Goal: Task Accomplishment & Management: Manage account settings

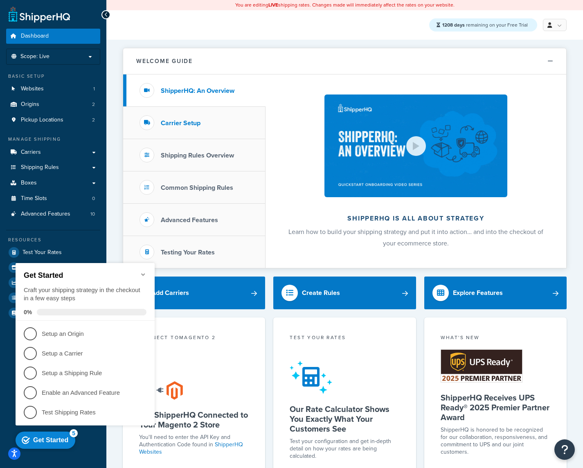
scroll to position [163, 0]
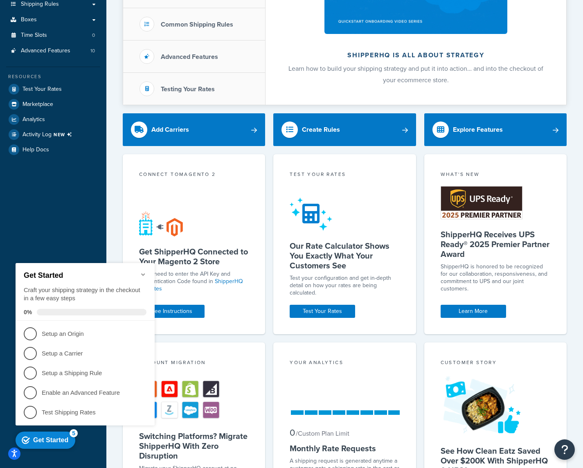
click at [146, 271] on icon "Minimize checklist" at bounding box center [143, 274] width 7 height 7
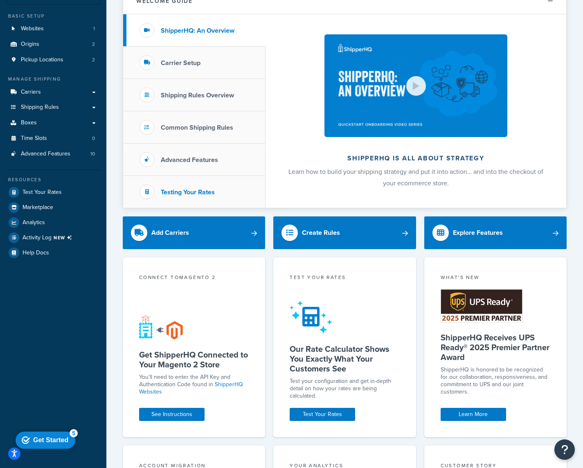
scroll to position [0, 0]
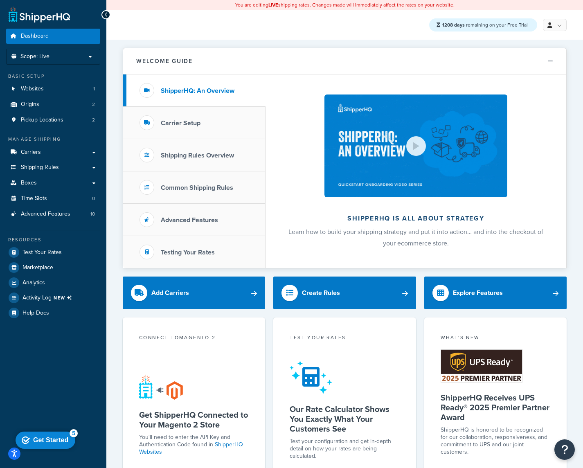
click at [113, 372] on div "Welcome Guide ShipperHQ: An Overview Carrier Setup Shipping Rules Overview Comm…" at bounding box center [344, 464] width 477 height 848
click at [16, 454] on appcues-checklist "Contextual help checklist present on screen" at bounding box center [47, 442] width 70 height 28
click at [54, 99] on link "Origins 2" at bounding box center [53, 104] width 94 height 15
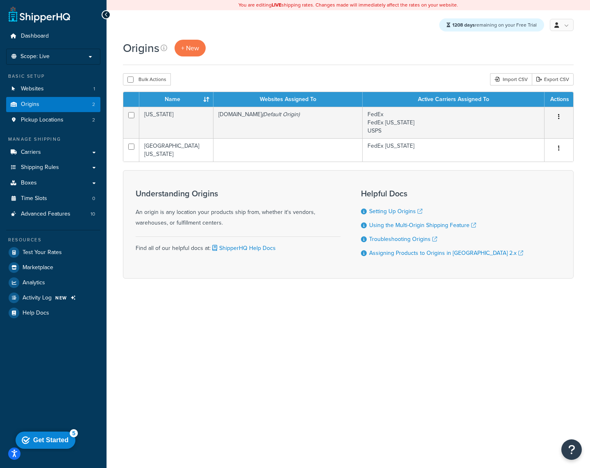
click at [338, 432] on div "You are editing LIVE shipping rates. Changes made will immediately affect the r…" at bounding box center [347, 234] width 483 height 468
click at [75, 157] on link "Carriers" at bounding box center [53, 152] width 94 height 15
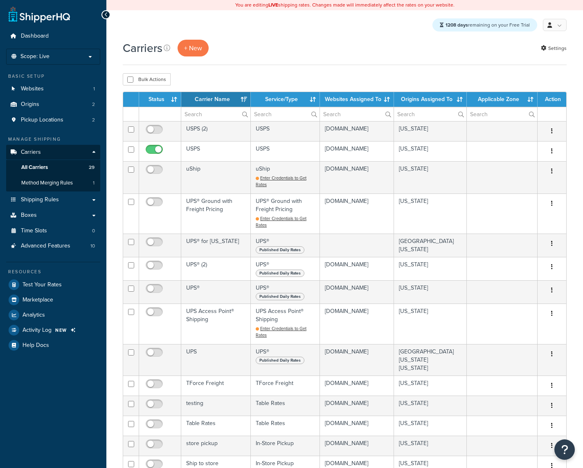
select select "15"
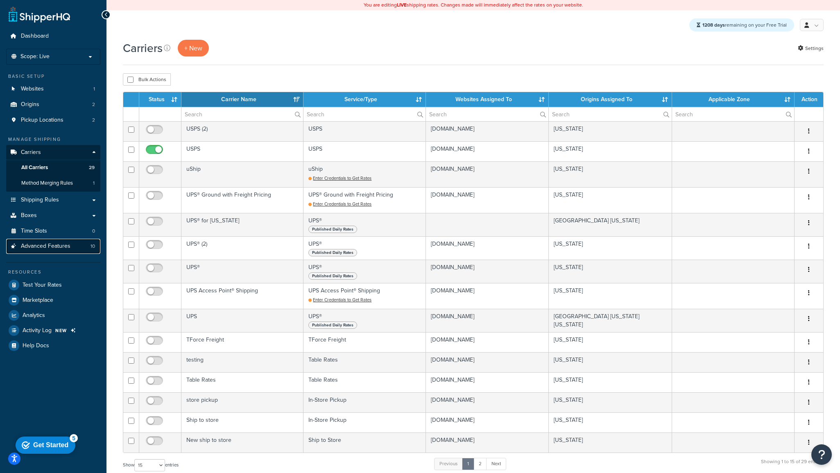
click at [48, 246] on span "Advanced Features" at bounding box center [46, 246] width 50 height 7
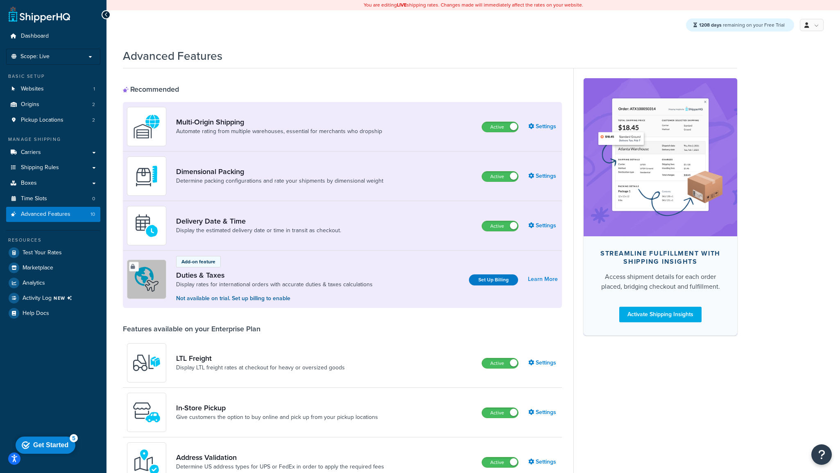
click at [642, 407] on div "Streamline Fulfillment with Shipping Insights Access shipment details for each …" at bounding box center [655, 450] width 164 height 765
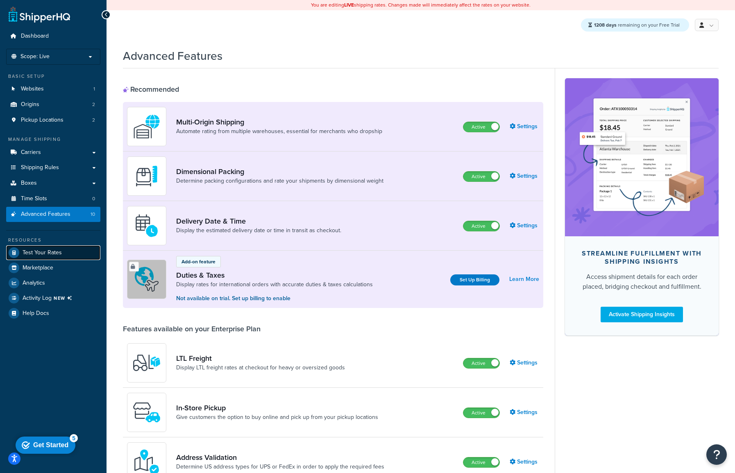
click at [42, 253] on span "Test Your Rates" at bounding box center [42, 252] width 39 height 7
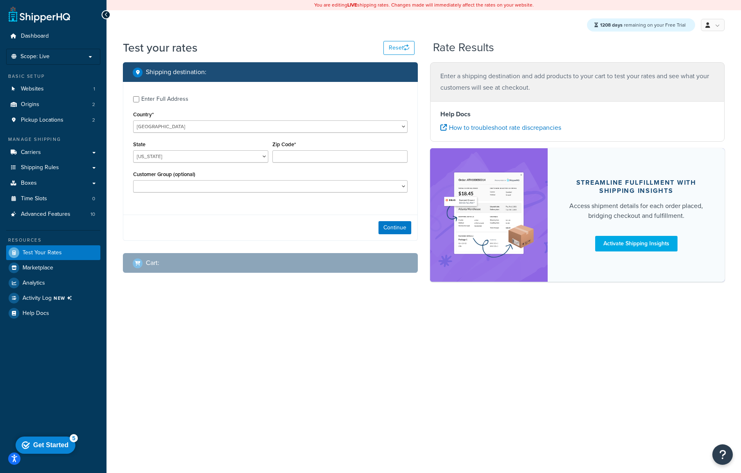
click at [151, 100] on div "Enter Full Address" at bounding box center [164, 98] width 47 height 11
click at [139, 100] on input "Enter Full Address" at bounding box center [136, 99] width 6 height 6
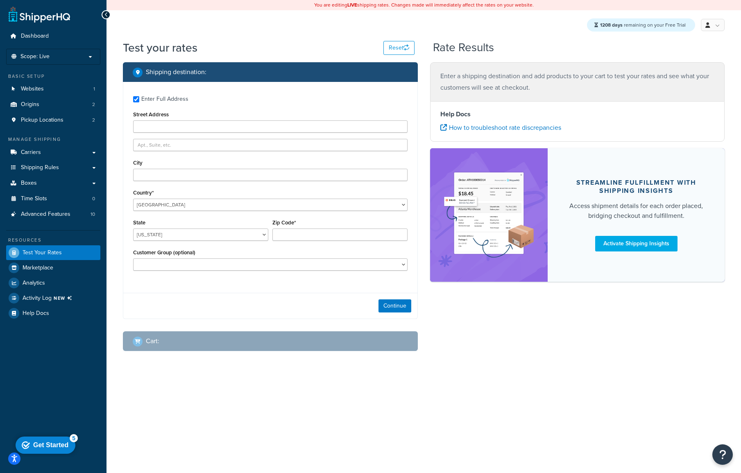
click at [151, 100] on div "Enter Full Address" at bounding box center [164, 98] width 47 height 11
click at [139, 100] on input "Enter Full Address" at bounding box center [136, 99] width 6 height 6
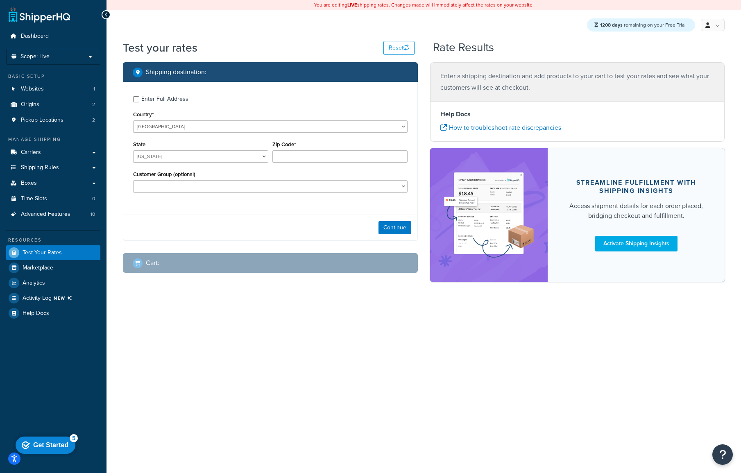
click at [151, 100] on div "Enter Full Address" at bounding box center [164, 98] width 47 height 11
click at [139, 100] on input "Enter Full Address" at bounding box center [136, 99] width 6 height 6
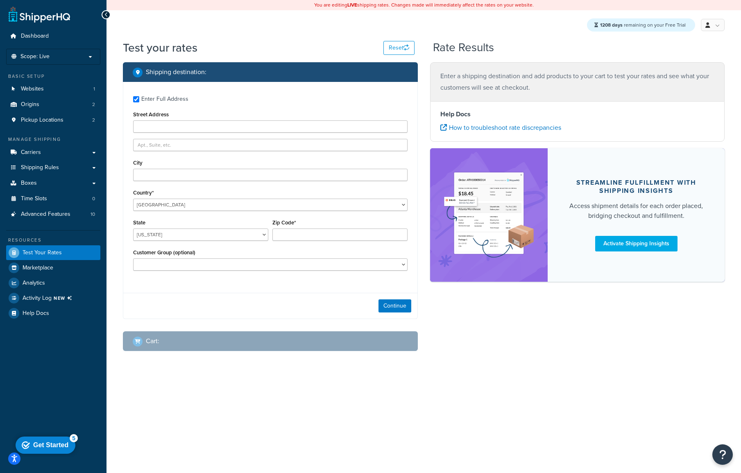
click at [151, 100] on div "Enter Full Address" at bounding box center [164, 98] width 47 height 11
click at [139, 100] on input "Enter Full Address" at bounding box center [136, 99] width 6 height 6
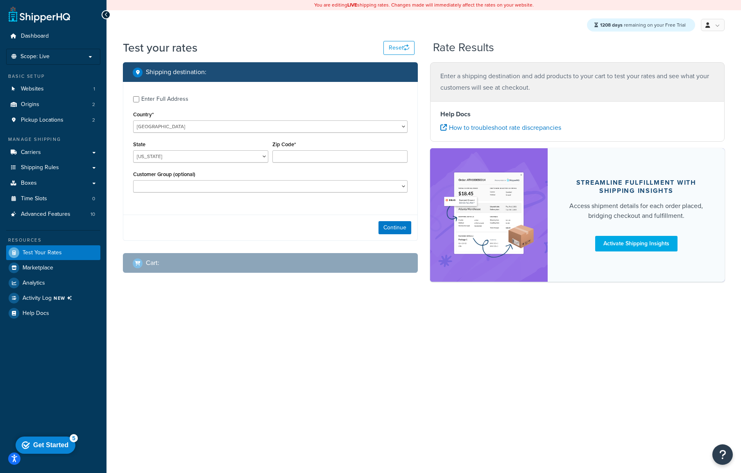
click at [151, 100] on div "Enter Full Address" at bounding box center [164, 98] width 47 height 11
click at [139, 100] on input "Enter Full Address" at bounding box center [136, 99] width 6 height 6
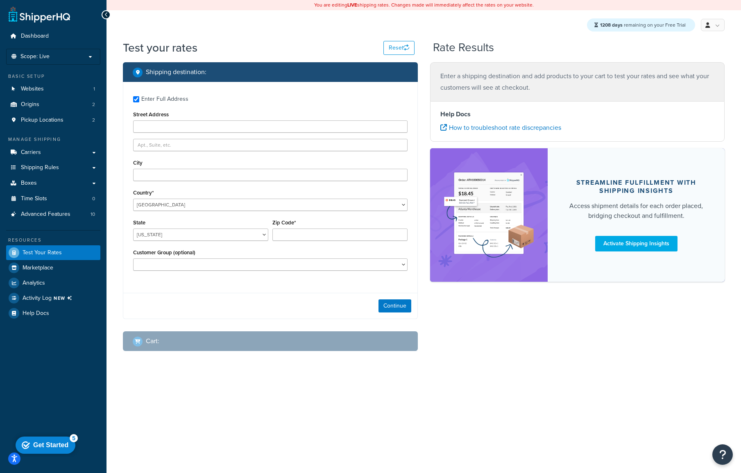
click at [151, 100] on div "Enter Full Address" at bounding box center [164, 98] width 47 height 11
click at [139, 100] on input "Enter Full Address" at bounding box center [136, 99] width 6 height 6
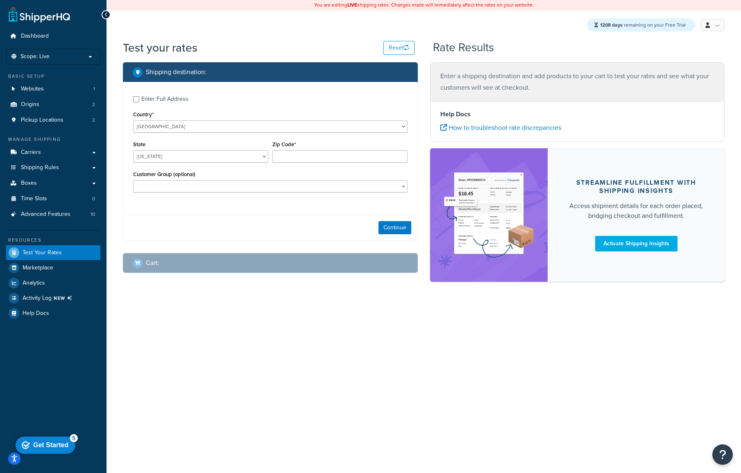
click at [151, 100] on div "Enter Full Address" at bounding box center [164, 98] width 47 height 11
click at [139, 100] on input "Enter Full Address" at bounding box center [136, 99] width 6 height 6
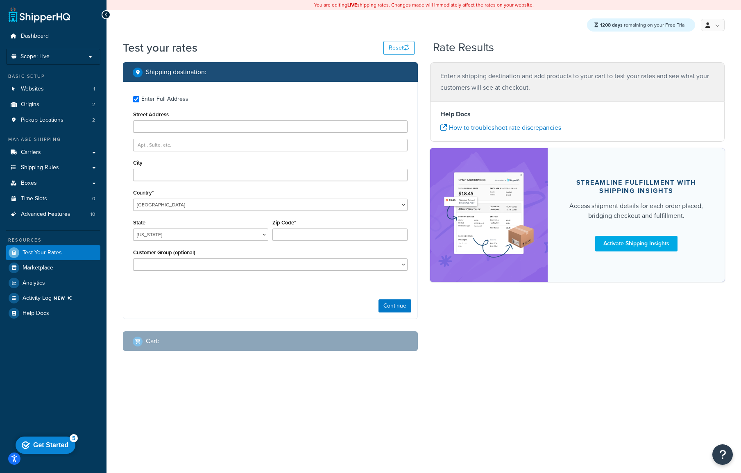
click at [148, 101] on div "Enter Full Address" at bounding box center [164, 98] width 47 height 11
click at [139, 101] on input "Enter Full Address" at bounding box center [136, 99] width 6 height 6
checkbox input "false"
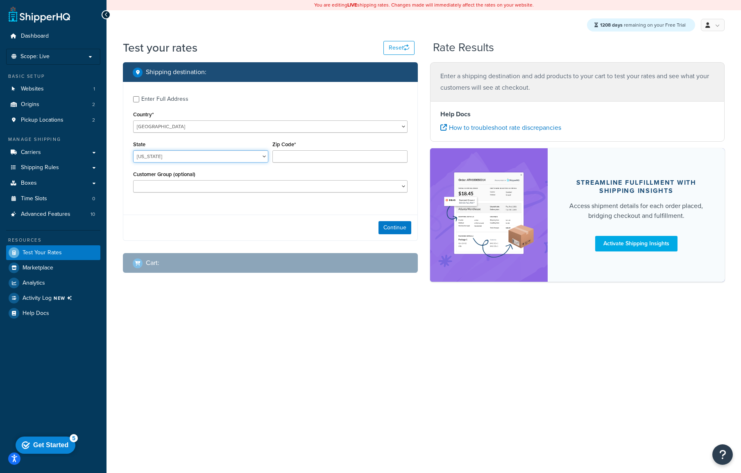
click at [235, 161] on select "Alabama Alaska American Samoa Arizona Arkansas Armed Forces Americas Armed Forc…" at bounding box center [200, 156] width 135 height 12
select select "TX"
click at [133, 151] on select "Alabama Alaska American Samoa Arizona Arkansas Armed Forces Americas Armed Forc…" at bounding box center [200, 156] width 135 height 12
click at [312, 158] on input "Zip Code*" at bounding box center [339, 156] width 135 height 12
type input "78723"
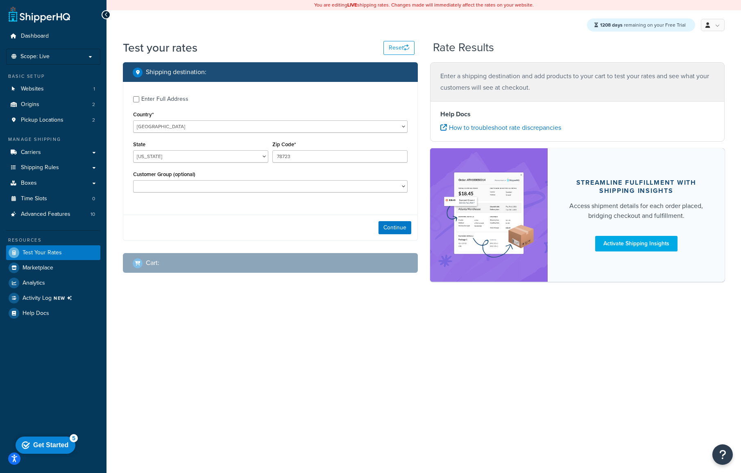
drag, startPoint x: 177, startPoint y: 237, endPoint x: 222, endPoint y: 225, distance: 46.3
click at [177, 237] on div "Continue" at bounding box center [270, 228] width 294 height 26
click at [396, 227] on button "Continue" at bounding box center [394, 227] width 33 height 13
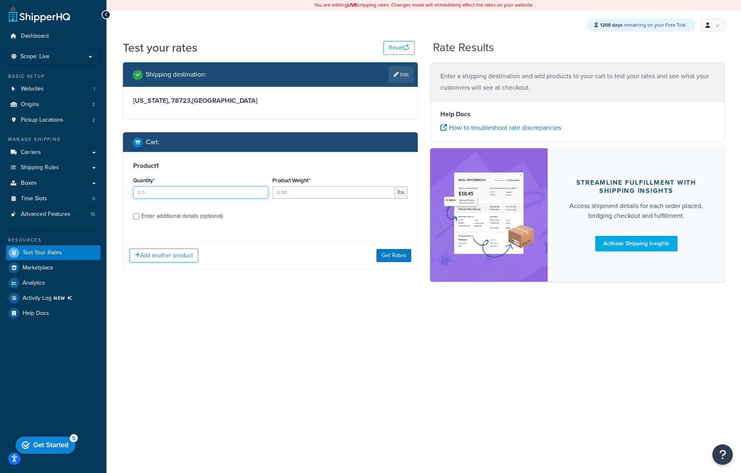
click at [146, 195] on input "Quantity*" at bounding box center [200, 192] width 135 height 12
type input "1"
click at [280, 195] on input "Product Weight*" at bounding box center [333, 192] width 122 height 12
type input "2"
click at [386, 260] on button "Get Rates" at bounding box center [393, 255] width 35 height 13
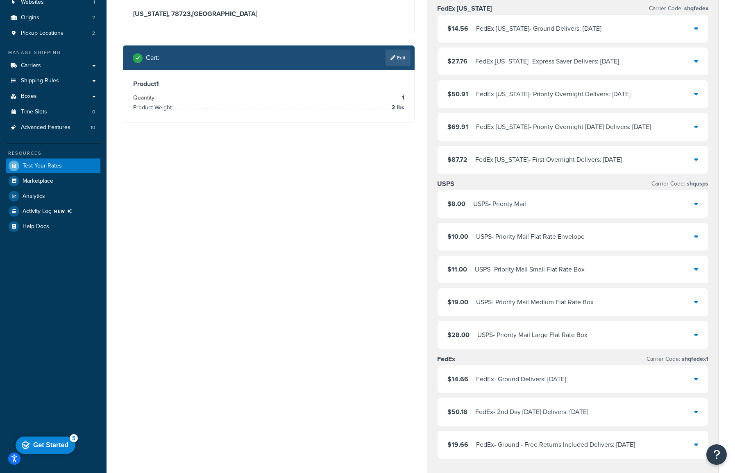
scroll to position [25, 0]
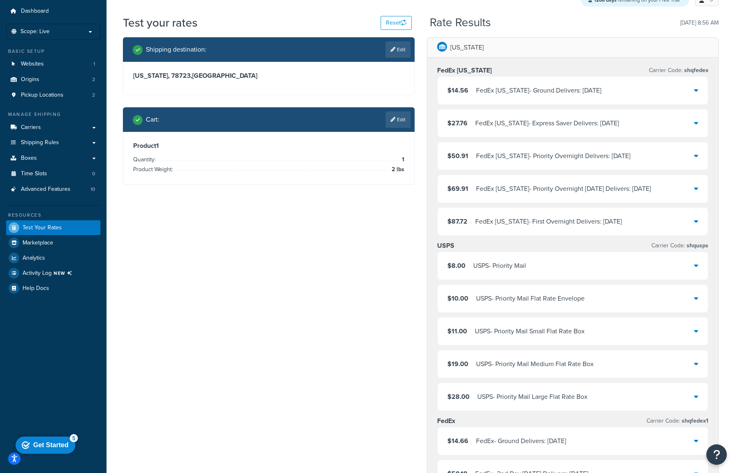
click at [564, 267] on div "$8.00 USPS - Priority Mail" at bounding box center [572, 266] width 270 height 28
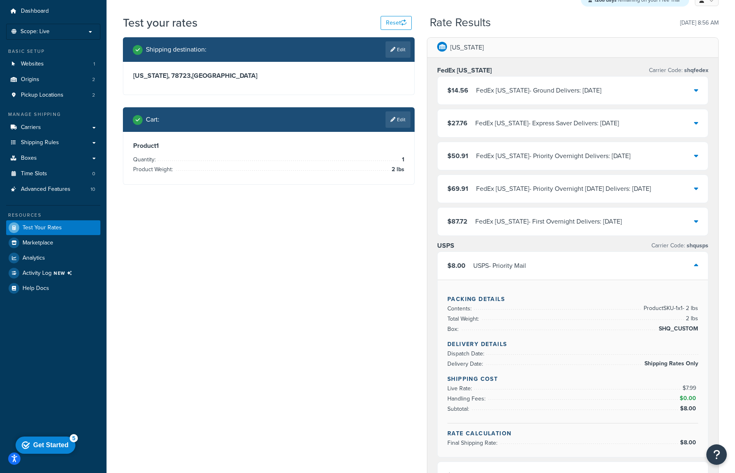
click at [564, 267] on div "$8.00 USPS - Priority Mail" at bounding box center [572, 266] width 270 height 28
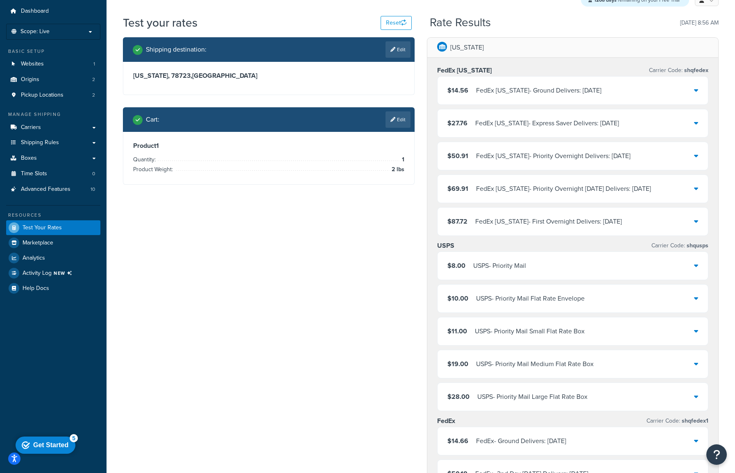
click at [558, 131] on div "$27.76 FedEx Texas - Express Saver Delivers: Tue, Sep 16" at bounding box center [572, 123] width 270 height 28
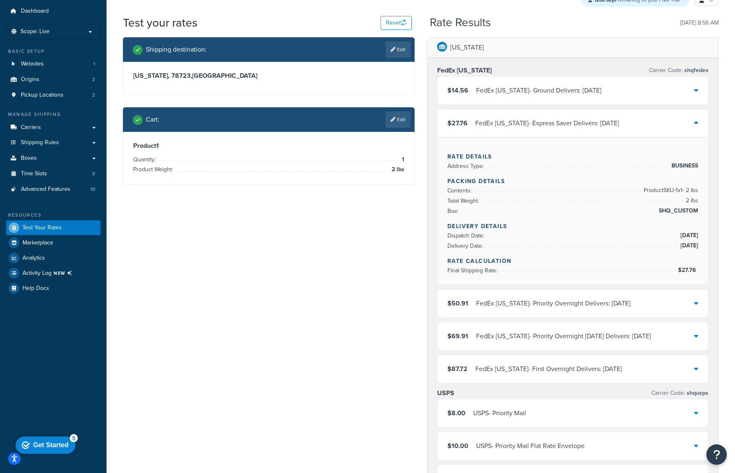
click at [558, 131] on div "$27.76 FedEx Texas - Express Saver Delivers: Tue, Sep 16" at bounding box center [572, 123] width 270 height 28
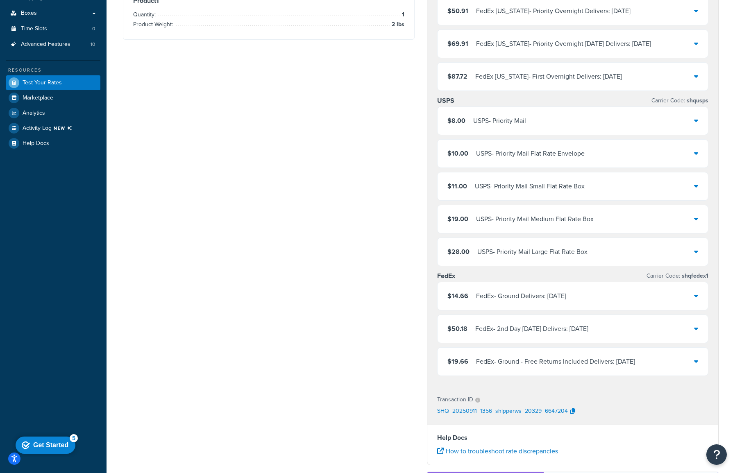
scroll to position [0, 0]
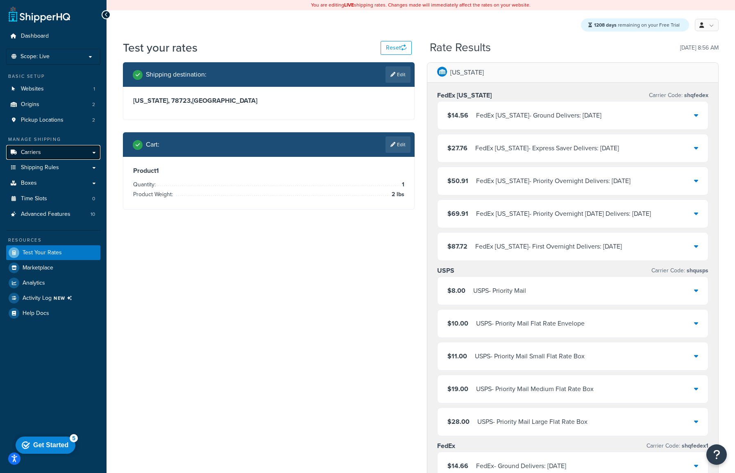
click at [25, 154] on span "Carriers" at bounding box center [31, 152] width 20 height 7
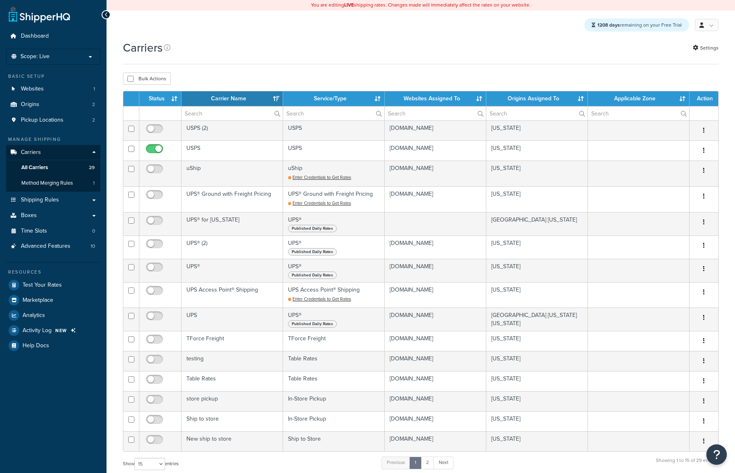
select select "15"
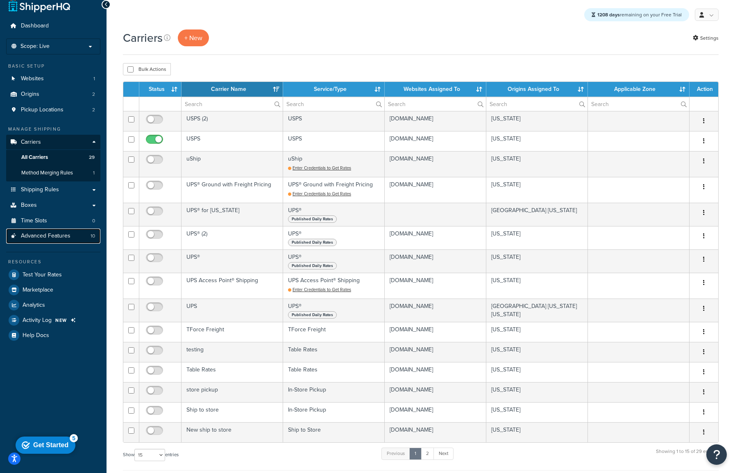
click at [39, 238] on span "Advanced Features" at bounding box center [46, 236] width 50 height 7
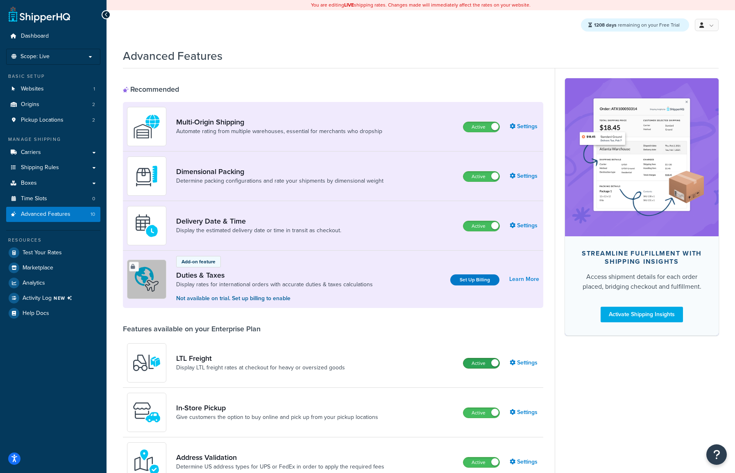
click at [475, 359] on label "Active" at bounding box center [481, 363] width 36 height 10
click at [57, 150] on link "Carriers" at bounding box center [53, 152] width 94 height 15
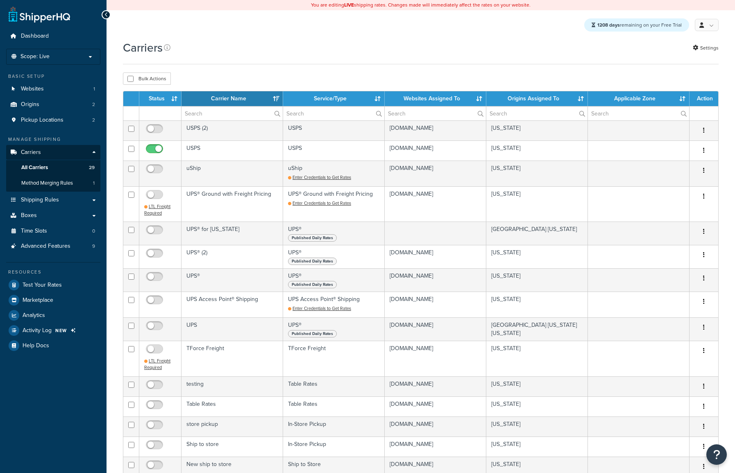
select select "15"
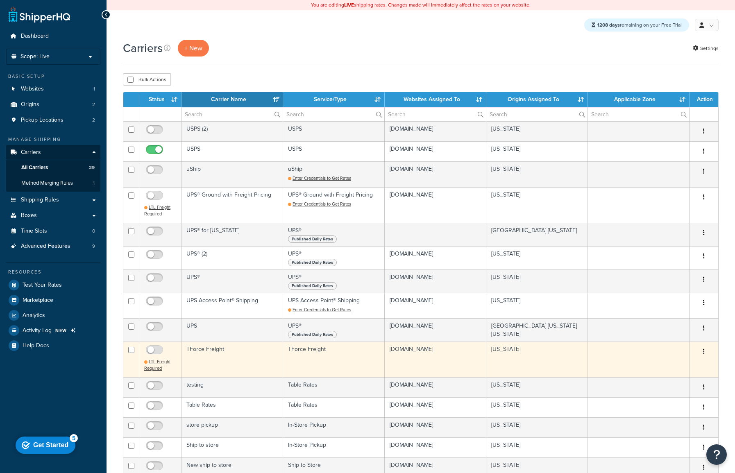
click at [199, 360] on td "TForce Freight" at bounding box center [232, 358] width 102 height 35
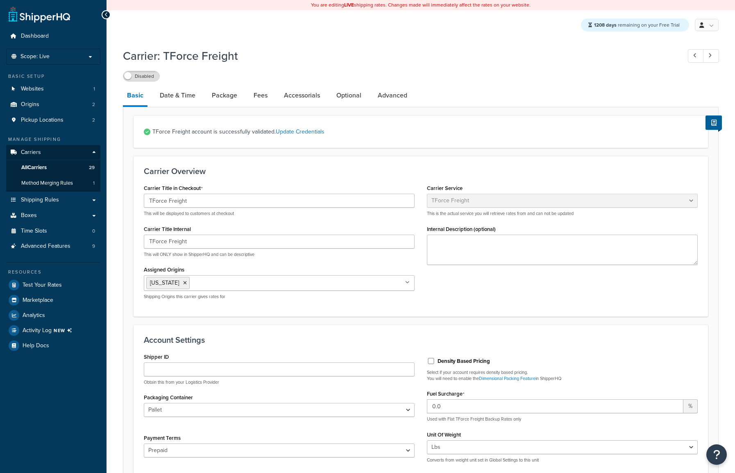
select select "tforceFreight"
click at [440, 248] on textarea "Internal Description (optional)" at bounding box center [562, 250] width 271 height 30
type textarea "this is a test."
click at [434, 303] on div "Carrier Title in Checkout TForce Freight This will be displayed to customers at…" at bounding box center [421, 244] width 566 height 124
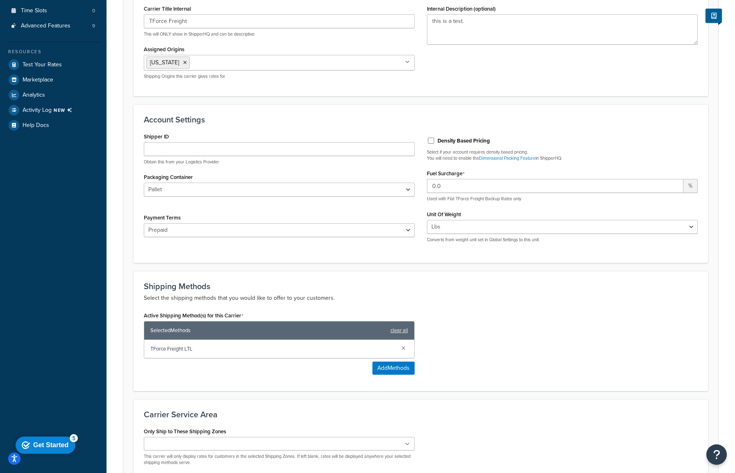
scroll to position [305, 0]
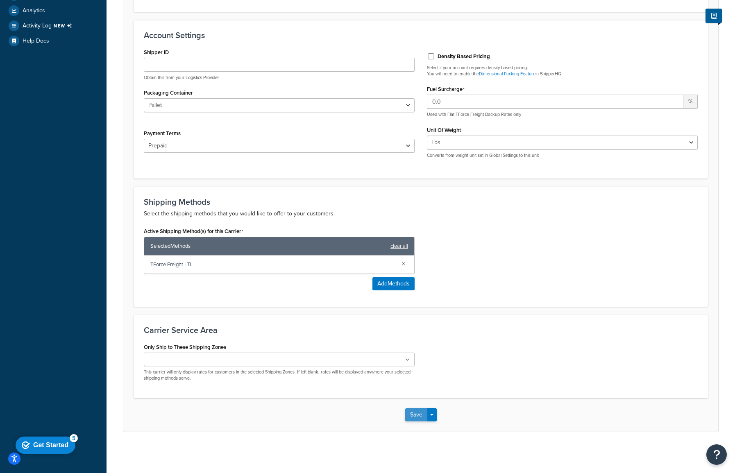
click at [416, 418] on button "Save" at bounding box center [416, 414] width 22 height 13
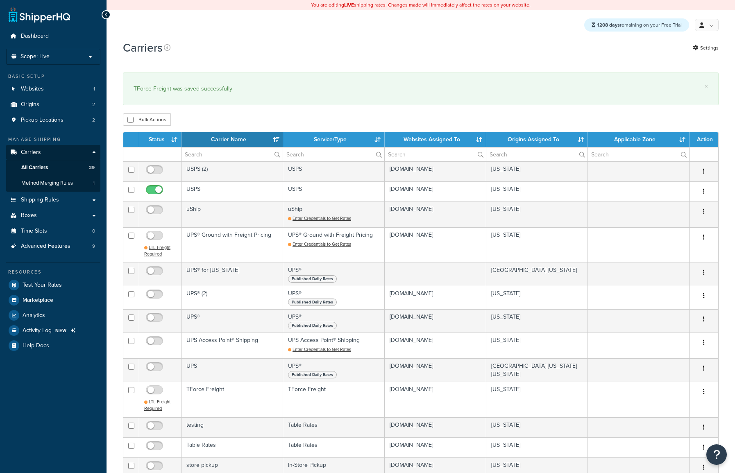
select select "15"
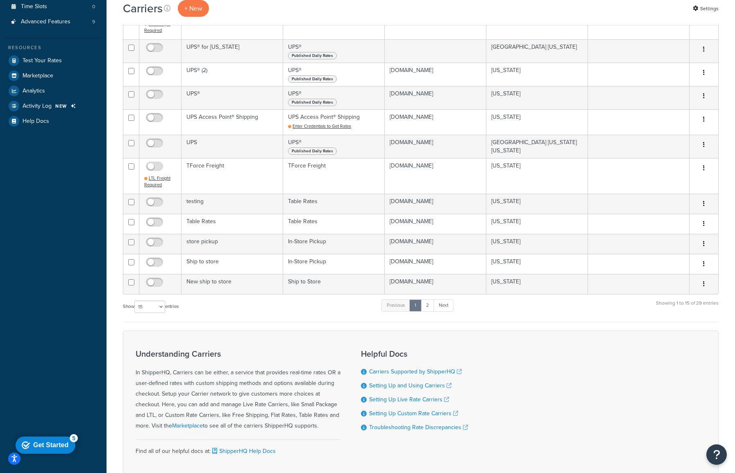
scroll to position [283, 0]
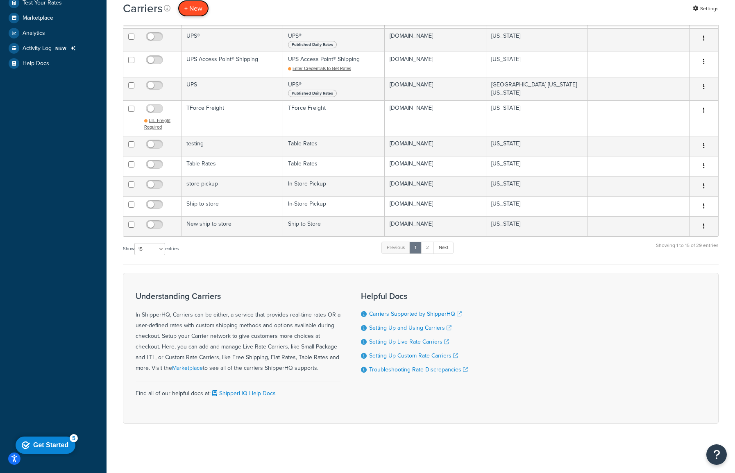
click at [201, 9] on button "+ New" at bounding box center [193, 8] width 31 height 17
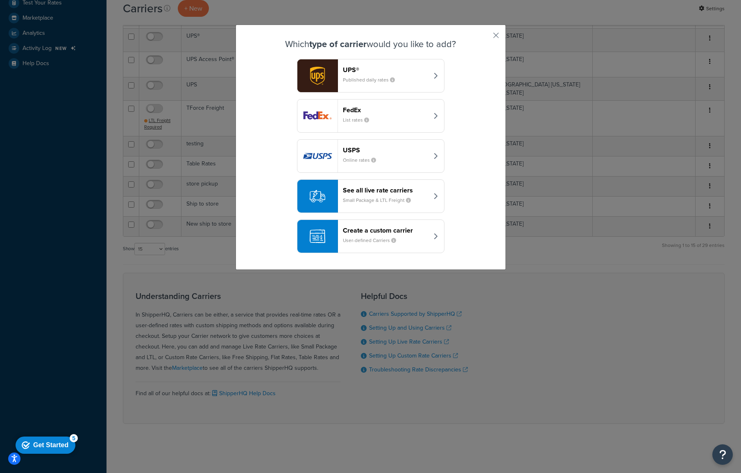
click at [379, 190] on header "See all live rate carriers" at bounding box center [386, 190] width 86 height 8
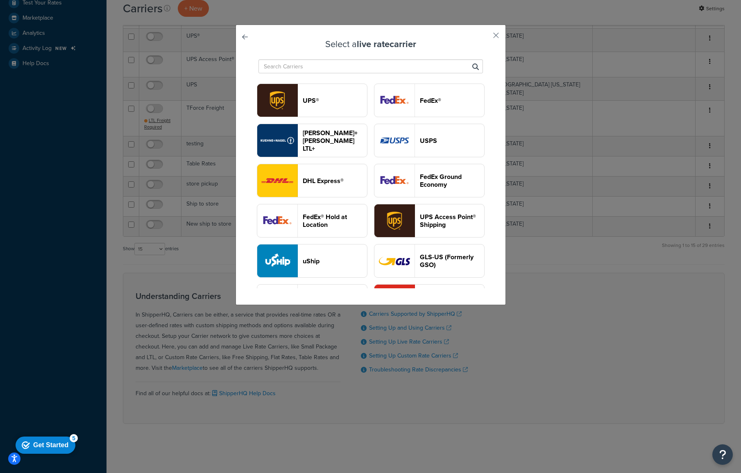
click at [367, 152] on header "[PERSON_NAME]+[PERSON_NAME] LTL+" at bounding box center [335, 140] width 64 height 23
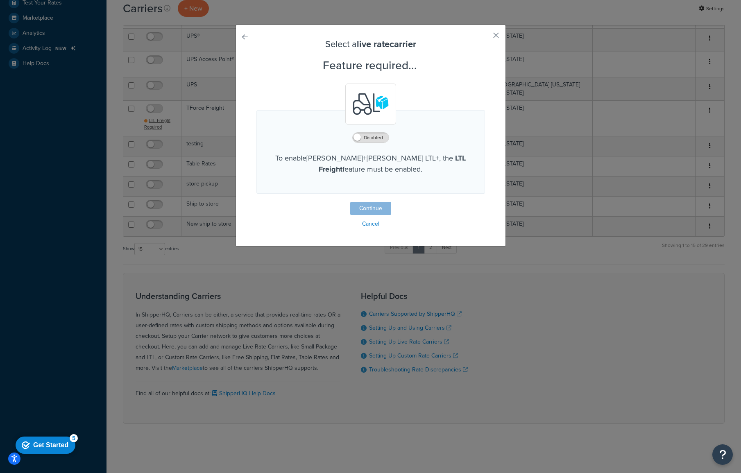
click at [485, 37] on button "button" at bounding box center [484, 38] width 2 height 2
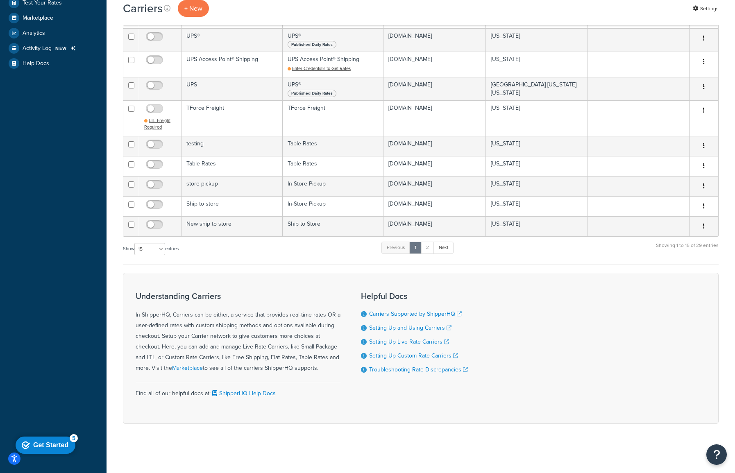
scroll to position [25, 0]
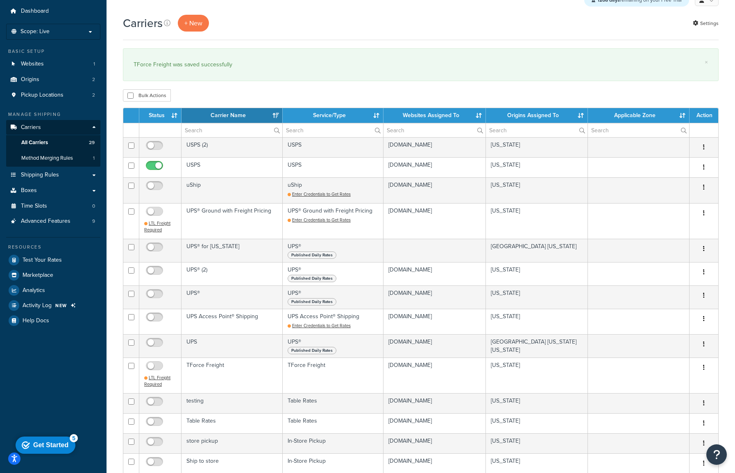
click at [52, 230] on ul "Manage Shipping Carriers Carriers All Carriers 29 Method Merging Rules 1 Shippi…" at bounding box center [53, 219] width 94 height 217
click at [52, 225] on link "Advanced Features 9" at bounding box center [53, 221] width 94 height 15
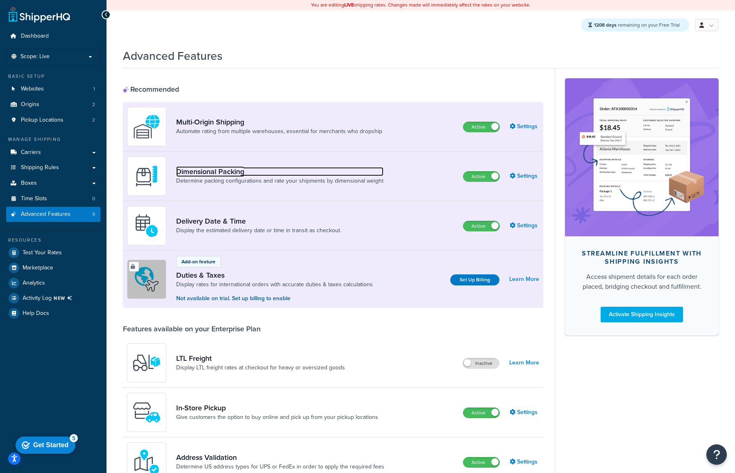
click at [219, 172] on link "Dimensional Packing" at bounding box center [279, 171] width 207 height 9
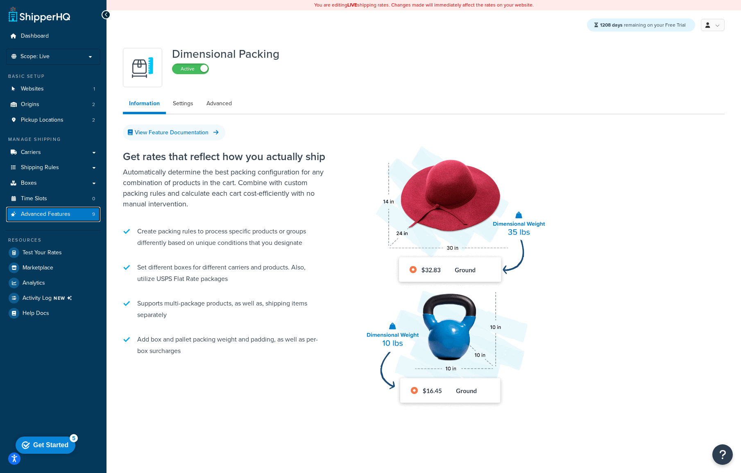
click at [67, 220] on link "Advanced Features 9" at bounding box center [53, 214] width 94 height 15
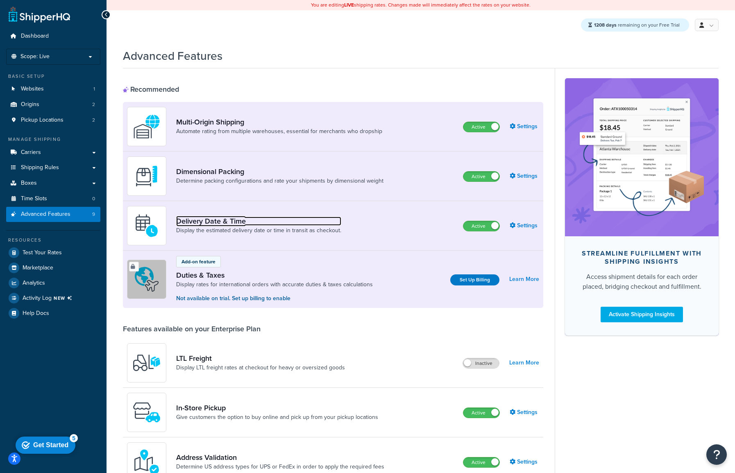
click at [221, 221] on link "Delivery Date & Time" at bounding box center [258, 221] width 165 height 9
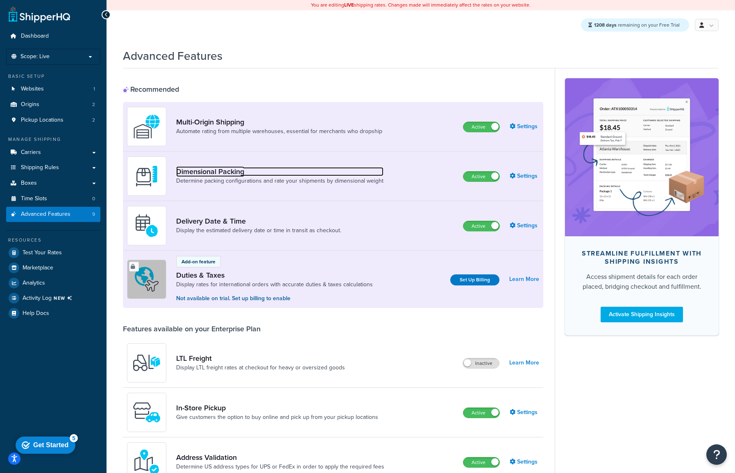
click at [223, 172] on link "Dimensional Packing" at bounding box center [279, 171] width 207 height 9
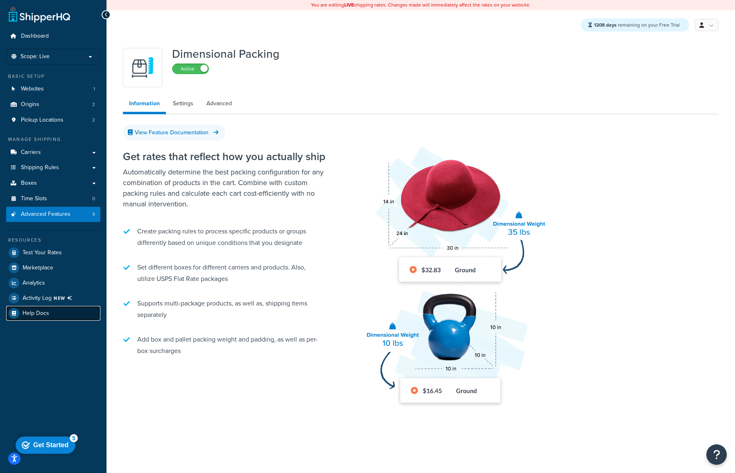
click at [63, 312] on link "Help Docs" at bounding box center [53, 313] width 94 height 15
click at [152, 135] on link "View Feature Documentation" at bounding box center [174, 132] width 102 height 16
click at [61, 151] on link "Carriers" at bounding box center [53, 152] width 94 height 15
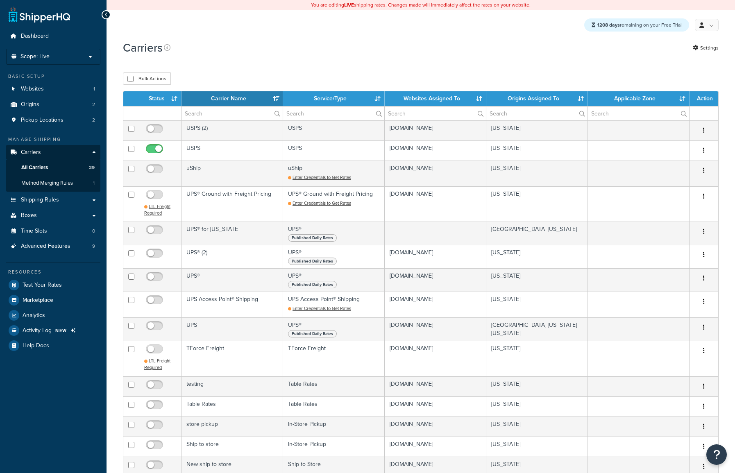
select select "15"
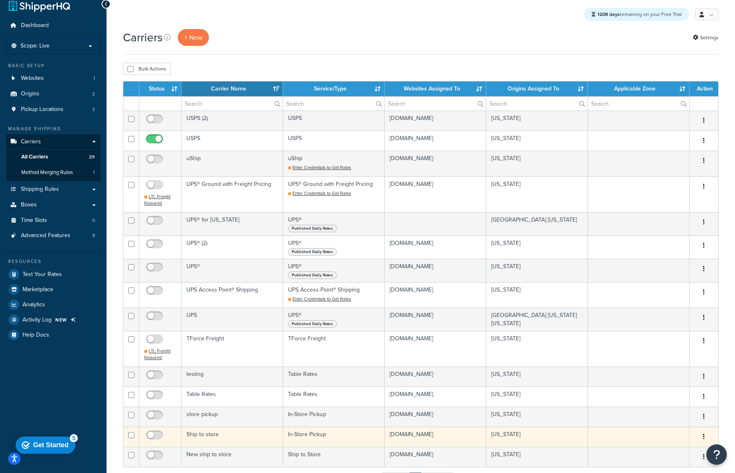
scroll to position [16, 0]
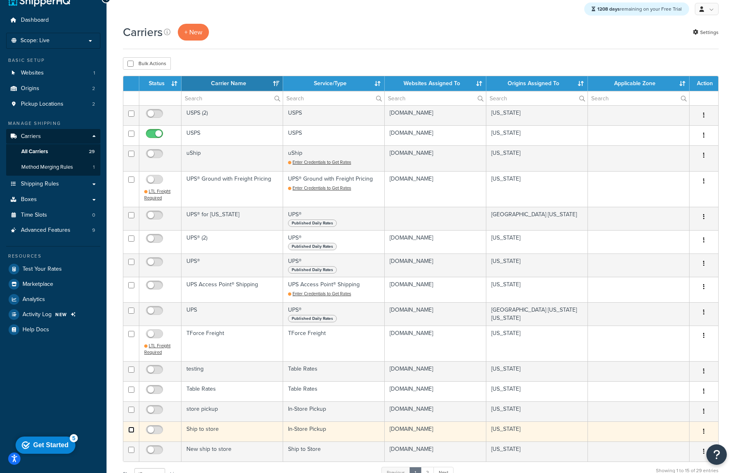
click at [133, 432] on input "checkbox" at bounding box center [131, 430] width 6 height 6
checkbox input "true"
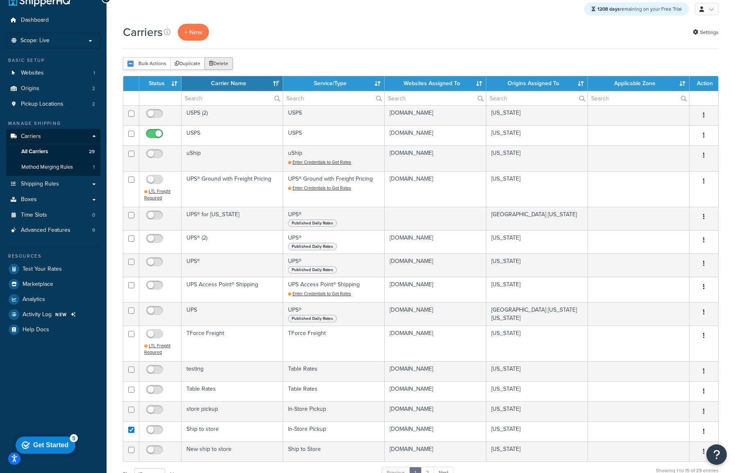
click at [227, 62] on button "Delete" at bounding box center [218, 63] width 28 height 12
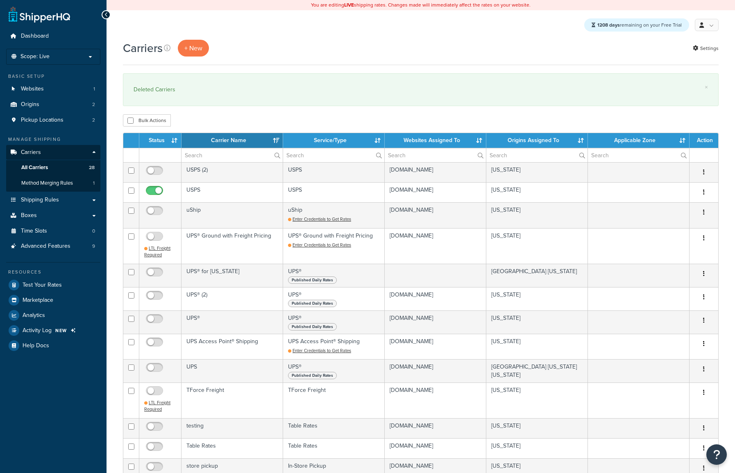
select select "15"
click at [60, 247] on span "Advanced Features" at bounding box center [46, 246] width 50 height 7
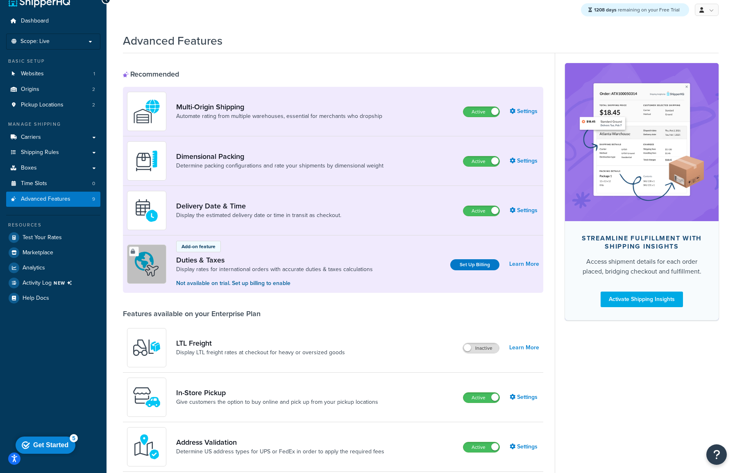
scroll to position [26, 0]
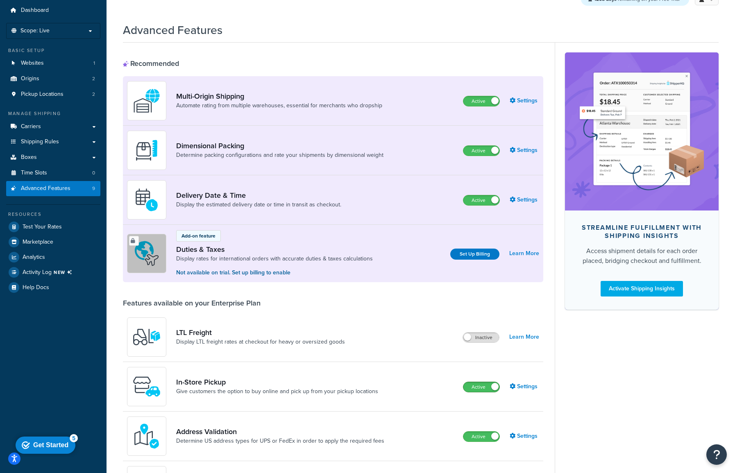
click at [486, 382] on div "Active" at bounding box center [481, 387] width 37 height 11
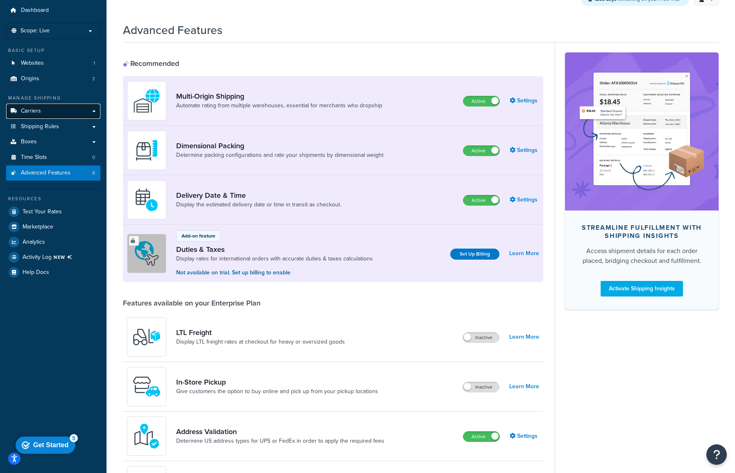
click at [41, 109] on link "Carriers" at bounding box center [53, 111] width 94 height 15
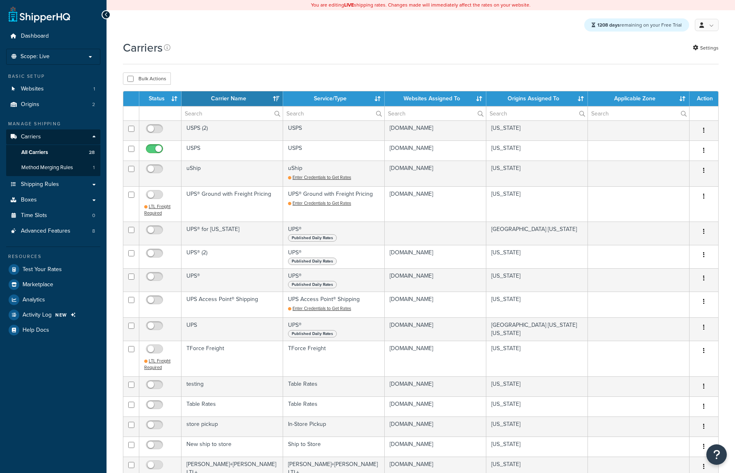
select select "15"
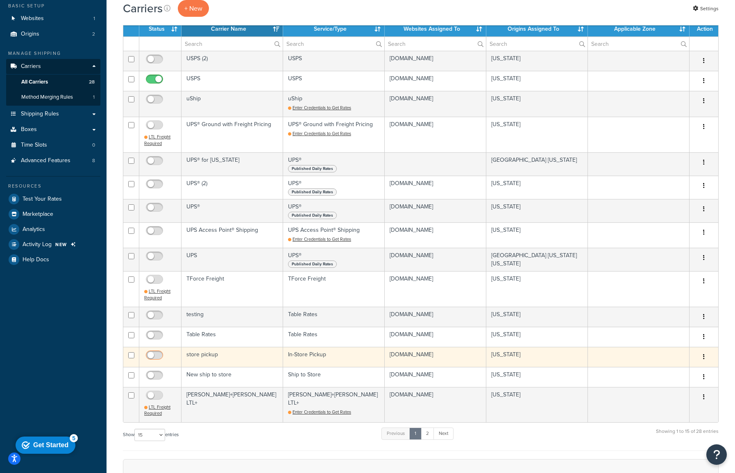
click at [151, 357] on input "checkbox" at bounding box center [155, 357] width 23 height 10
checkbox input "true"
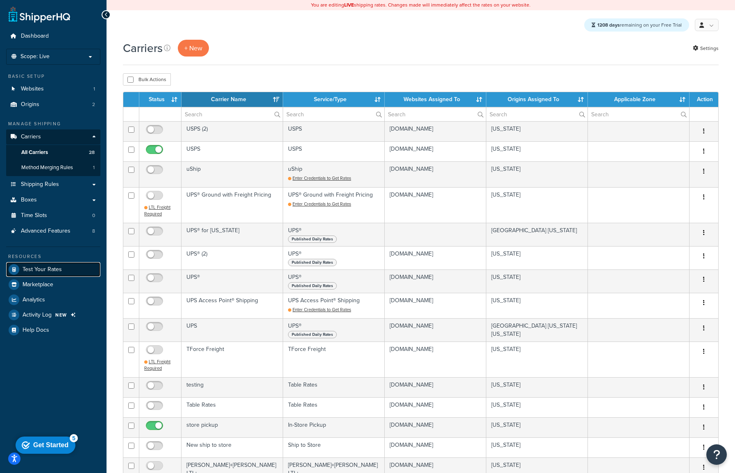
click at [40, 270] on span "Test Your Rates" at bounding box center [42, 269] width 39 height 7
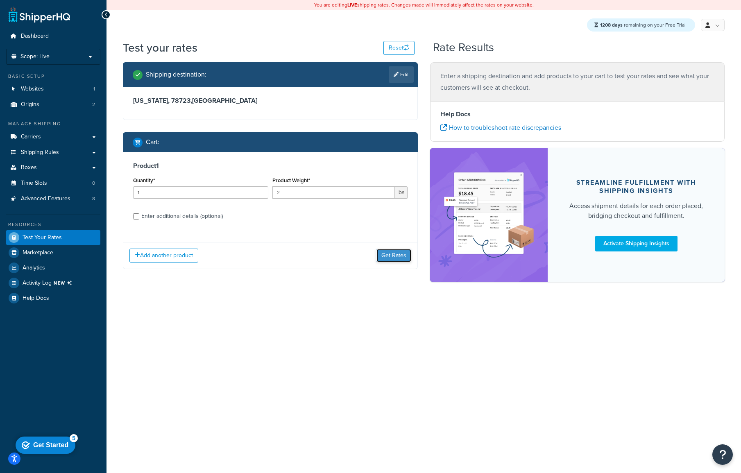
click at [401, 256] on button "Get Rates" at bounding box center [393, 255] width 35 height 13
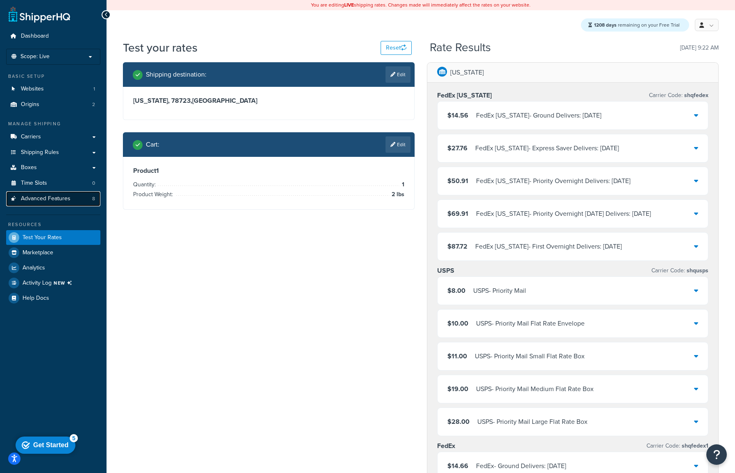
click at [72, 199] on link "Advanced Features 8" at bounding box center [53, 198] width 94 height 15
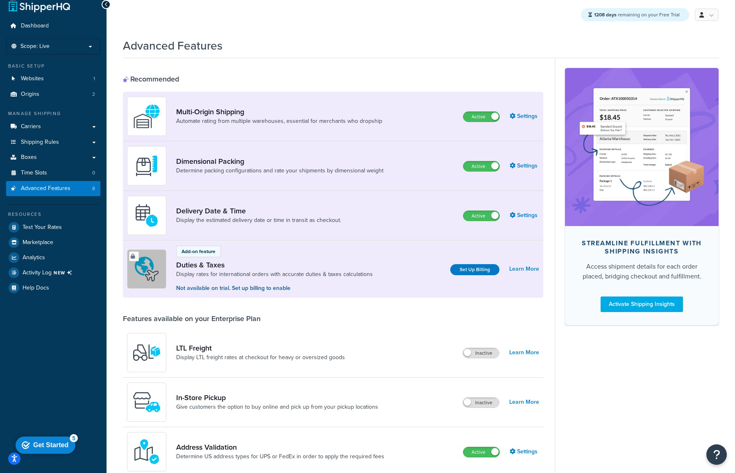
scroll to position [32, 0]
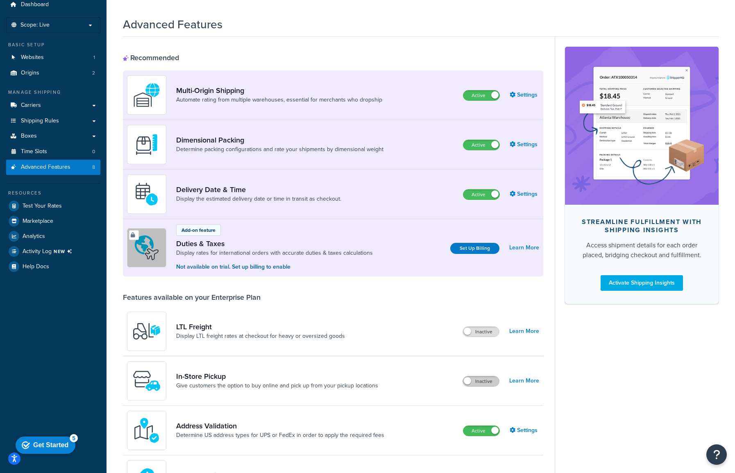
click at [473, 382] on label "Inactive" at bounding box center [481, 381] width 36 height 10
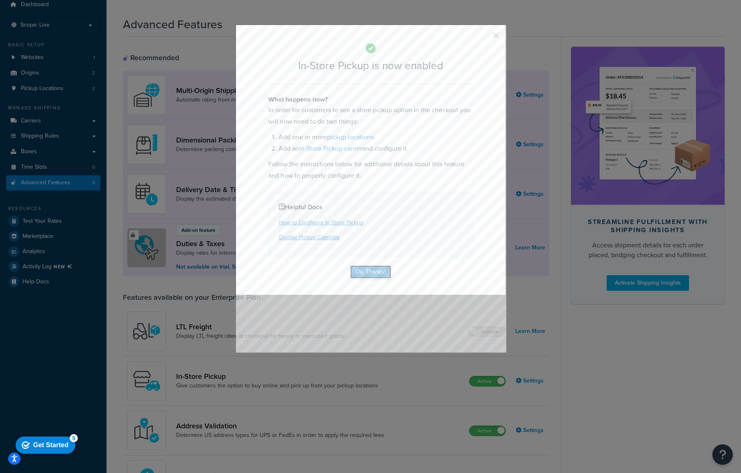
drag, startPoint x: 374, startPoint y: 271, endPoint x: 251, endPoint y: 274, distance: 122.9
click at [374, 271] on button "Ok, Thanks!" at bounding box center [370, 271] width 41 height 13
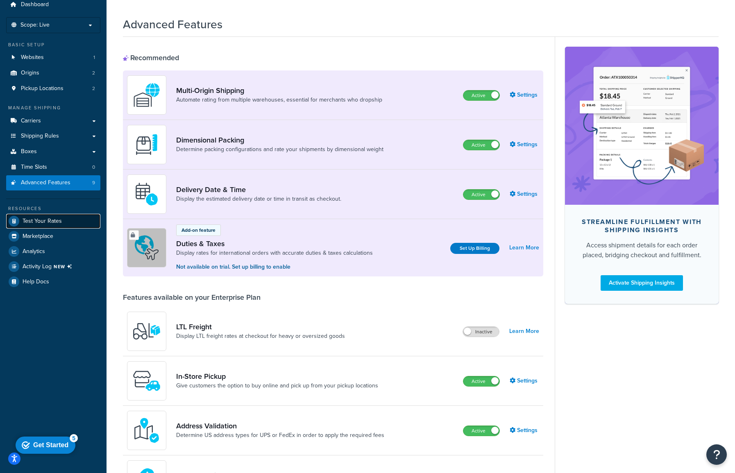
click at [45, 224] on span "Test Your Rates" at bounding box center [42, 221] width 39 height 7
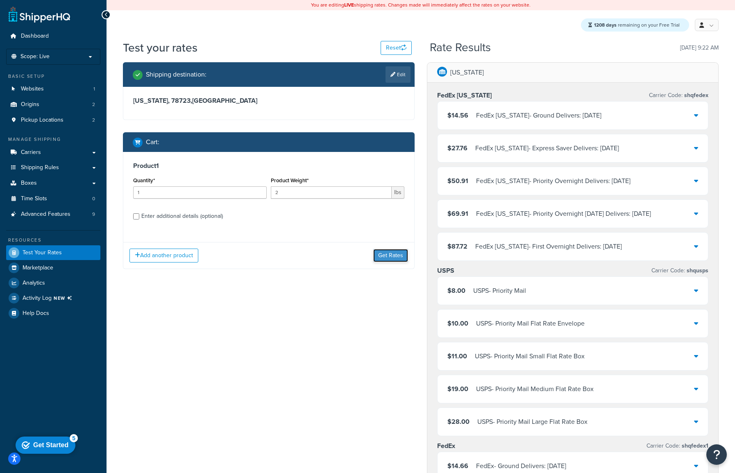
click at [382, 255] on button "Get Rates" at bounding box center [390, 255] width 35 height 13
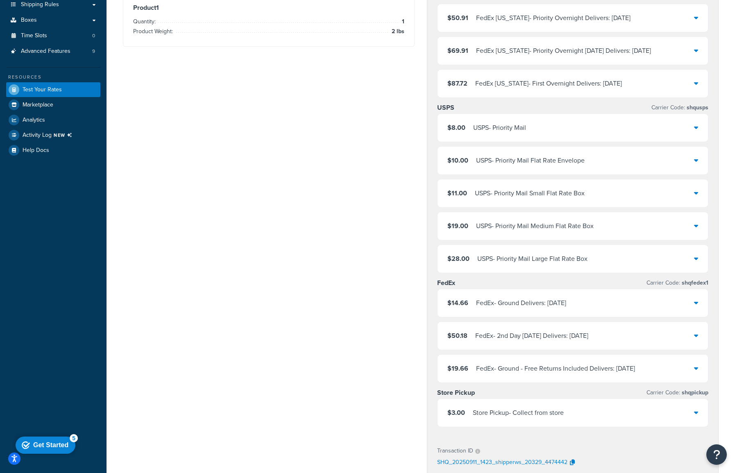
scroll to position [278, 0]
